Goal: Obtain resource: Download file/media

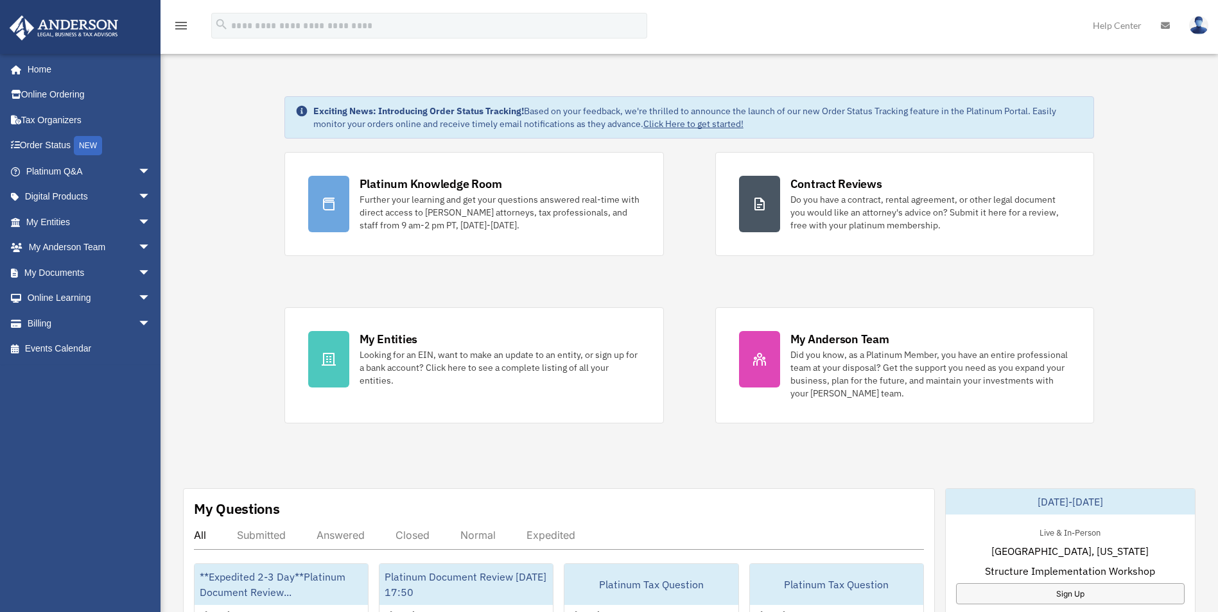
click at [115, 272] on link "My Documents arrow_drop_down" at bounding box center [89, 273] width 161 height 26
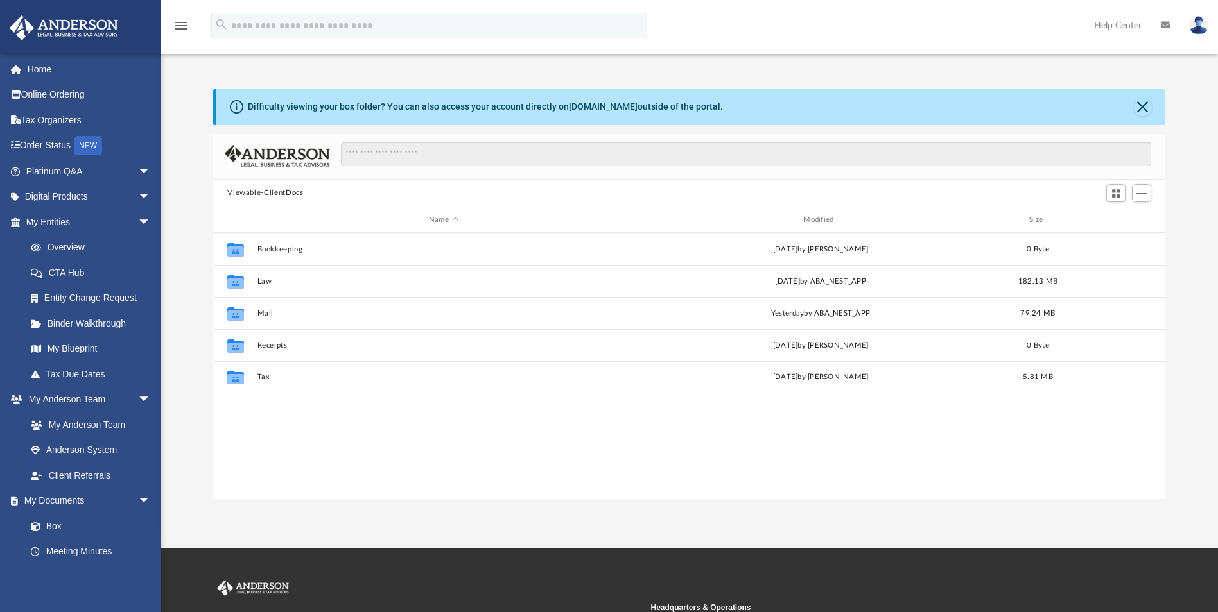
scroll to position [282, 942]
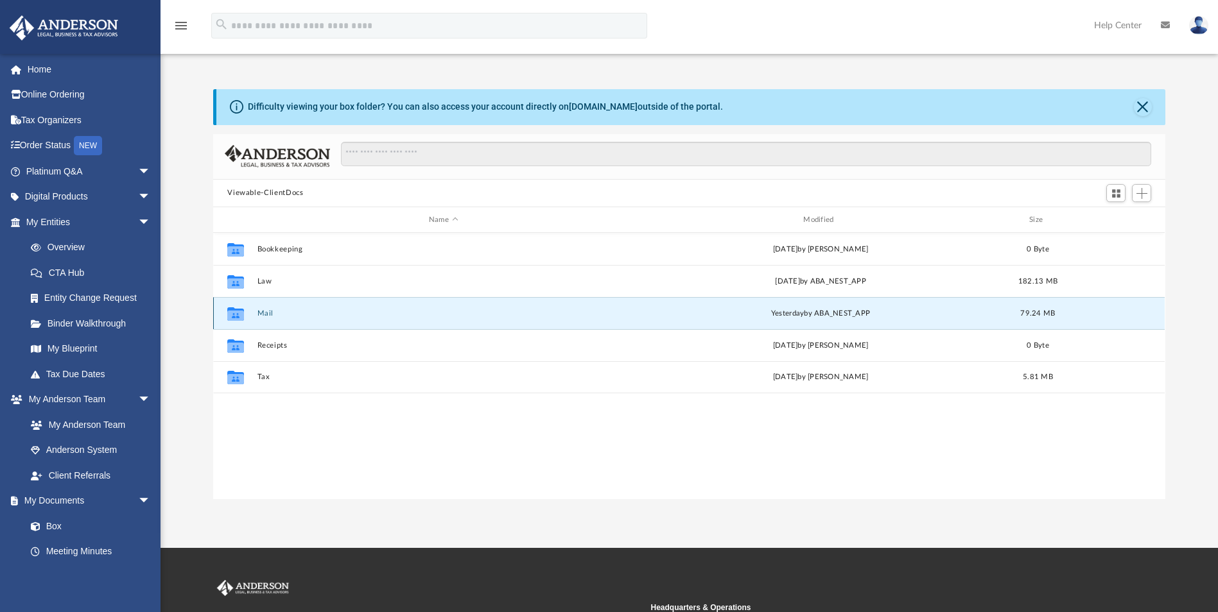
click at [264, 314] on button "Mail" at bounding box center [443, 313] width 372 height 8
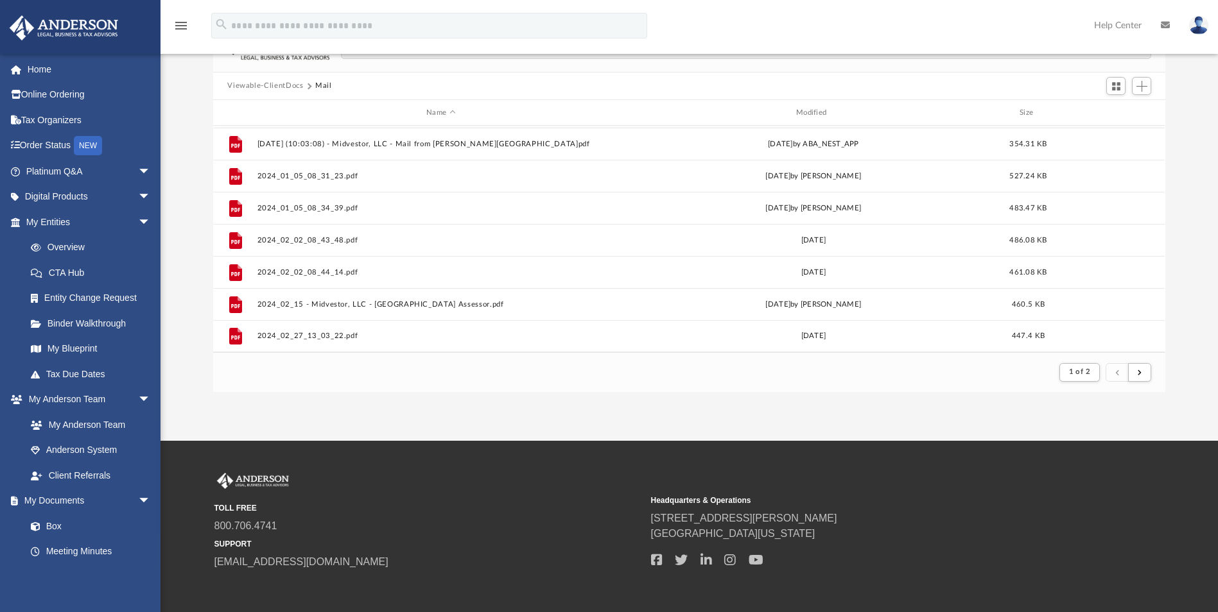
scroll to position [165, 0]
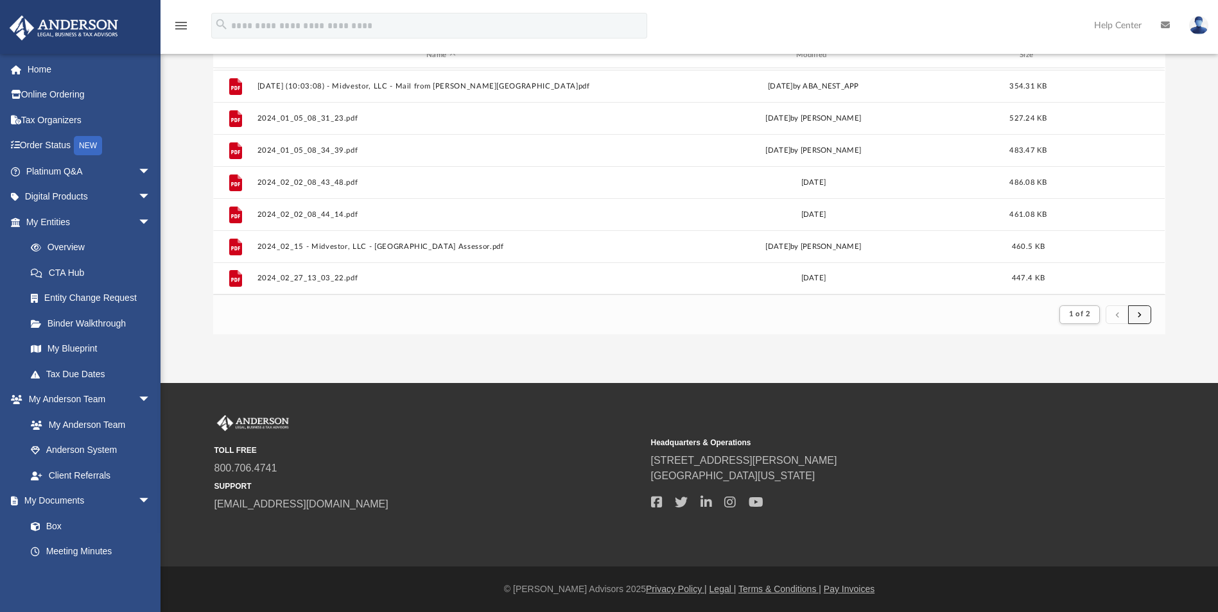
click at [1144, 318] on button "submit" at bounding box center [1139, 315] width 23 height 19
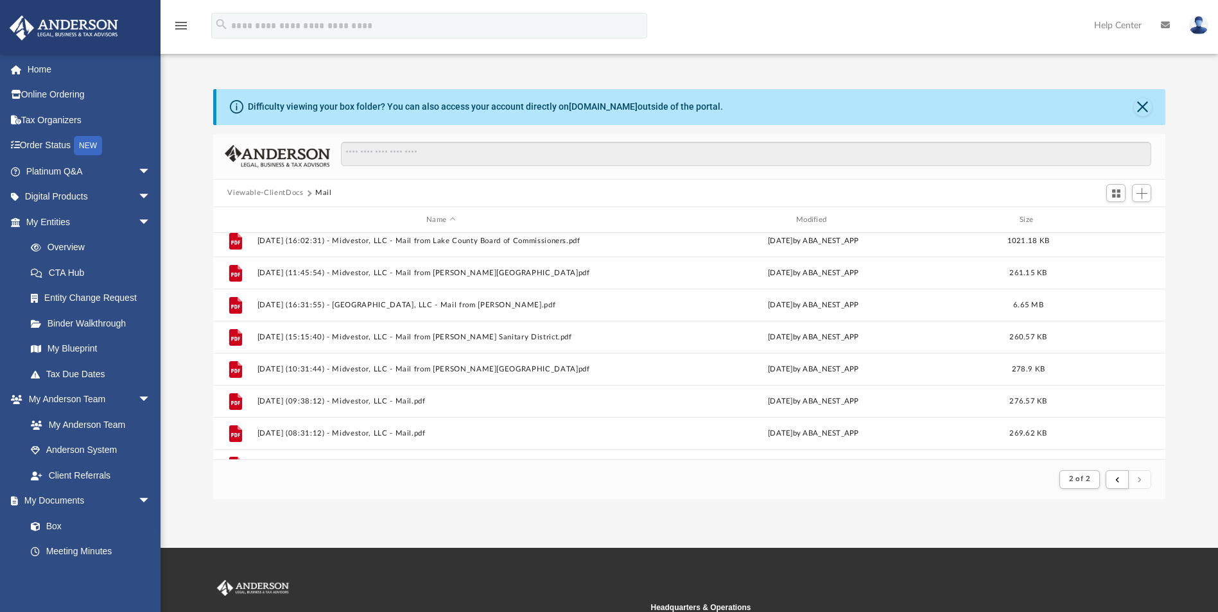
scroll to position [1218, 0]
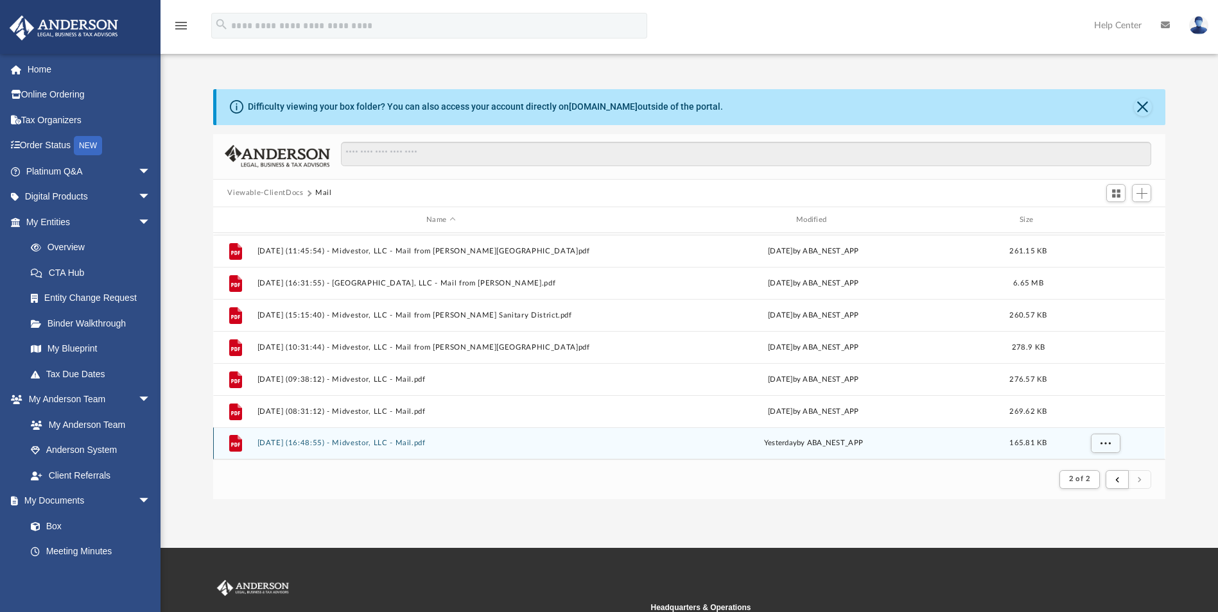
click at [351, 440] on button "2025.09.24 (16:48:55) - Midvestor, LLC - Mail.pdf" at bounding box center [440, 444] width 367 height 8
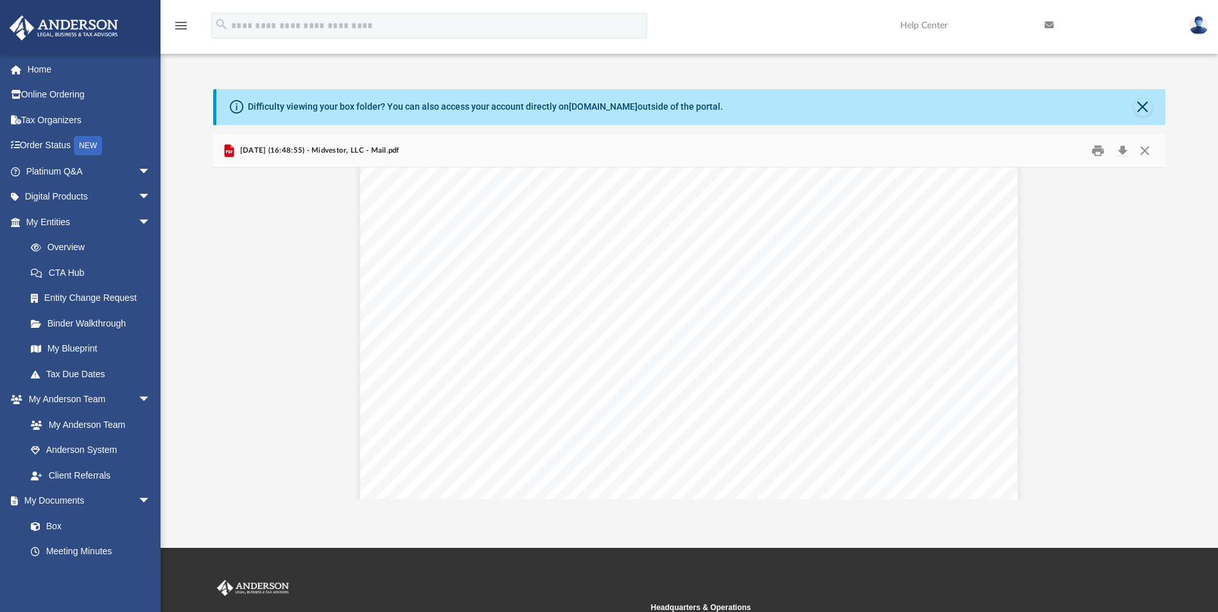
scroll to position [0, 0]
click at [1122, 149] on button "Download" at bounding box center [1121, 151] width 23 height 20
drag, startPoint x: 1142, startPoint y: 103, endPoint x: 1129, endPoint y: 101, distance: 13.0
click at [1142, 103] on button "Close" at bounding box center [1142, 107] width 18 height 18
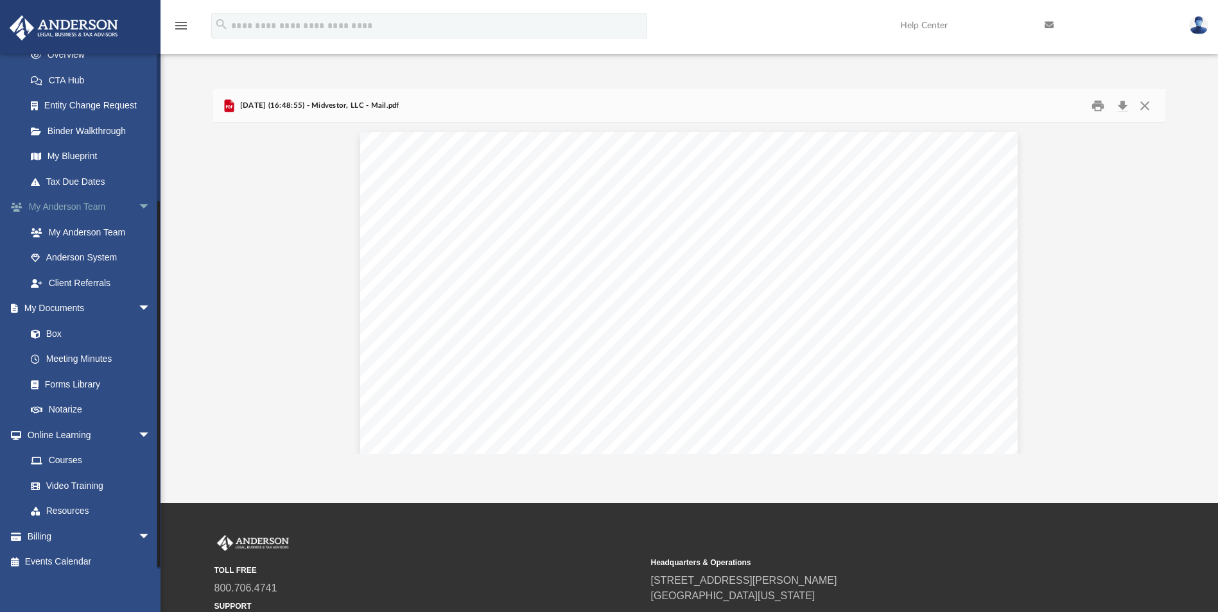
scroll to position [201, 0]
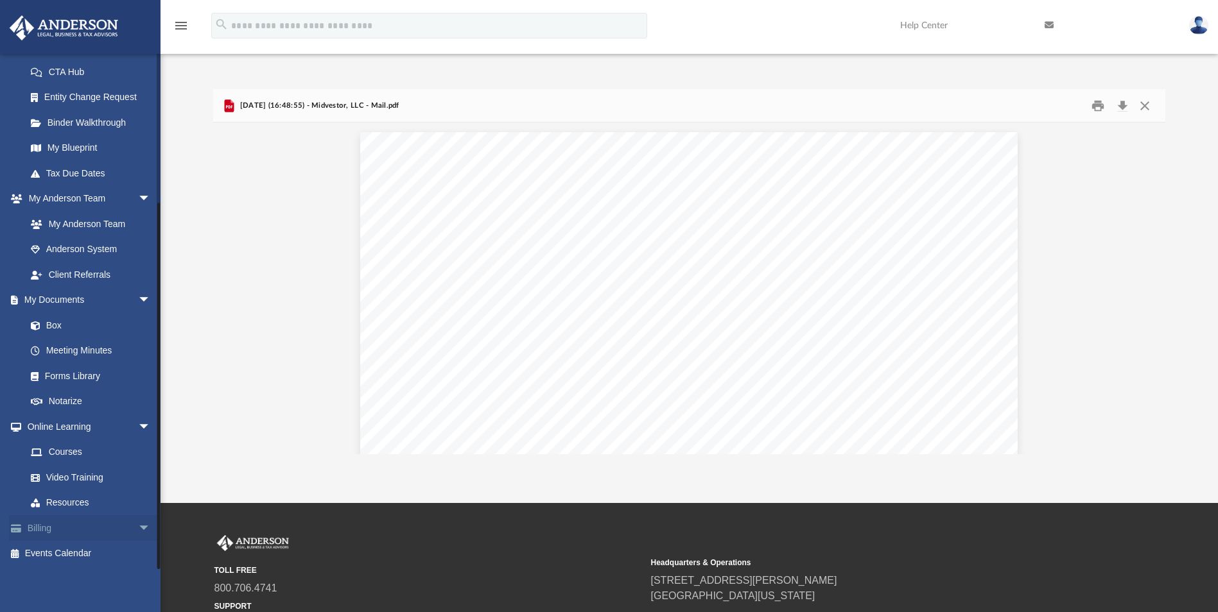
click at [138, 527] on span "arrow_drop_down" at bounding box center [151, 528] width 26 height 26
click at [46, 529] on link "Billing arrow_drop_up" at bounding box center [89, 528] width 161 height 26
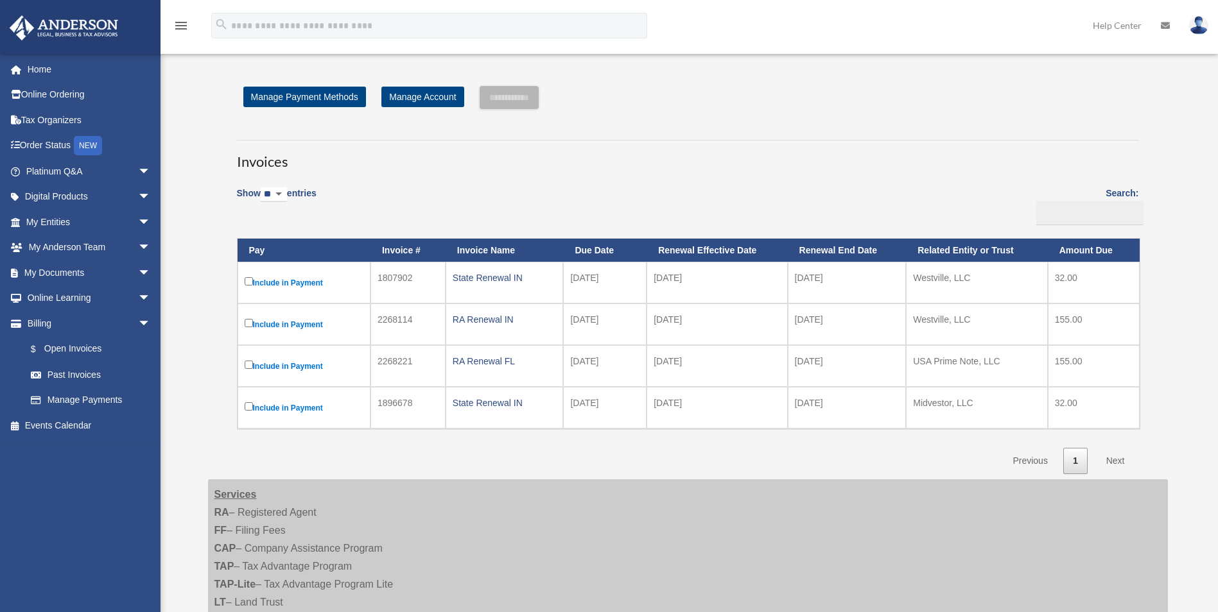
click at [1205, 25] on img at bounding box center [1198, 25] width 19 height 19
click at [975, 114] on link "Logout" at bounding box center [1006, 112] width 128 height 26
